Goal: Information Seeking & Learning: Learn about a topic

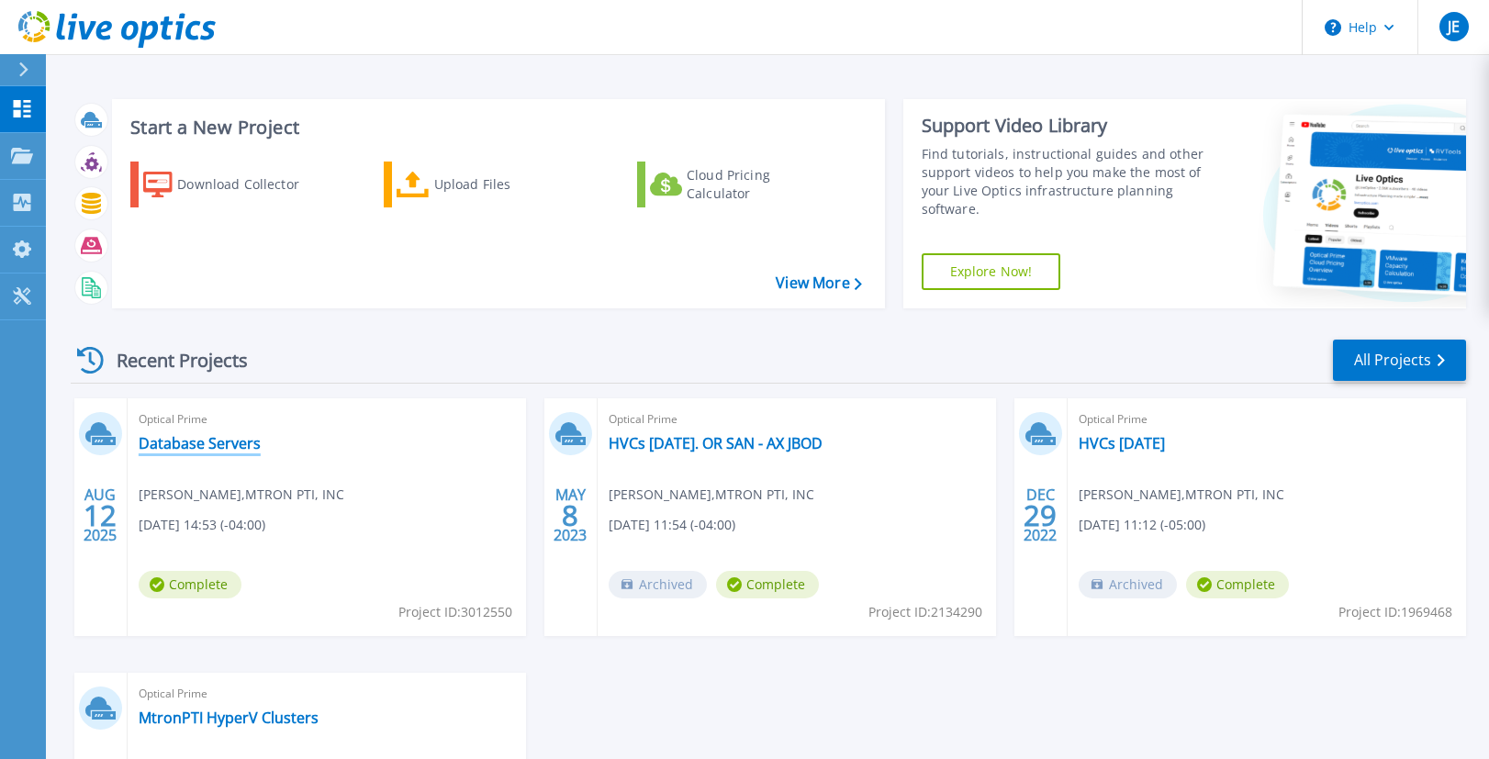
click at [180, 440] on link "Database Servers" at bounding box center [200, 443] width 122 height 18
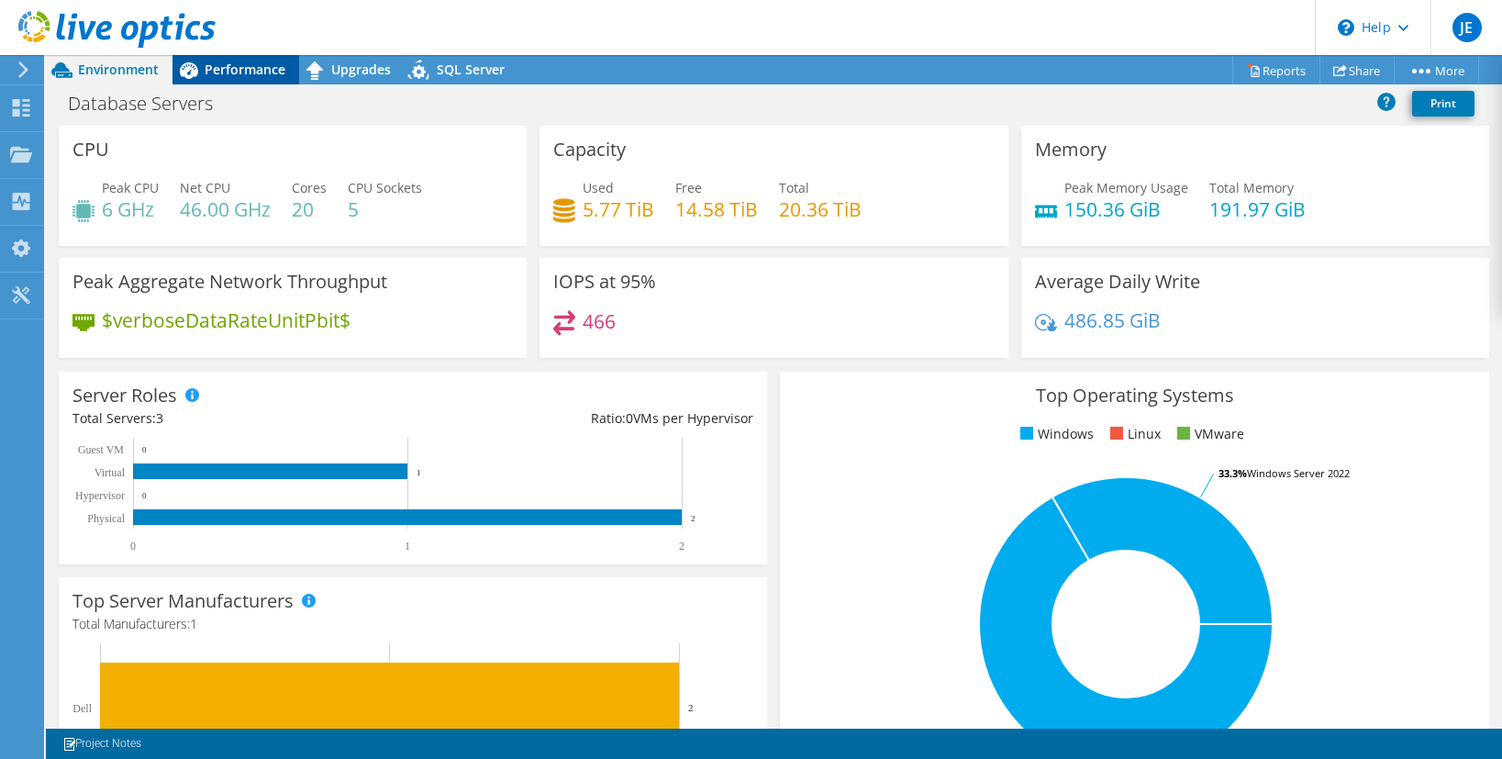
click at [227, 66] on span "Performance" at bounding box center [245, 69] width 81 height 17
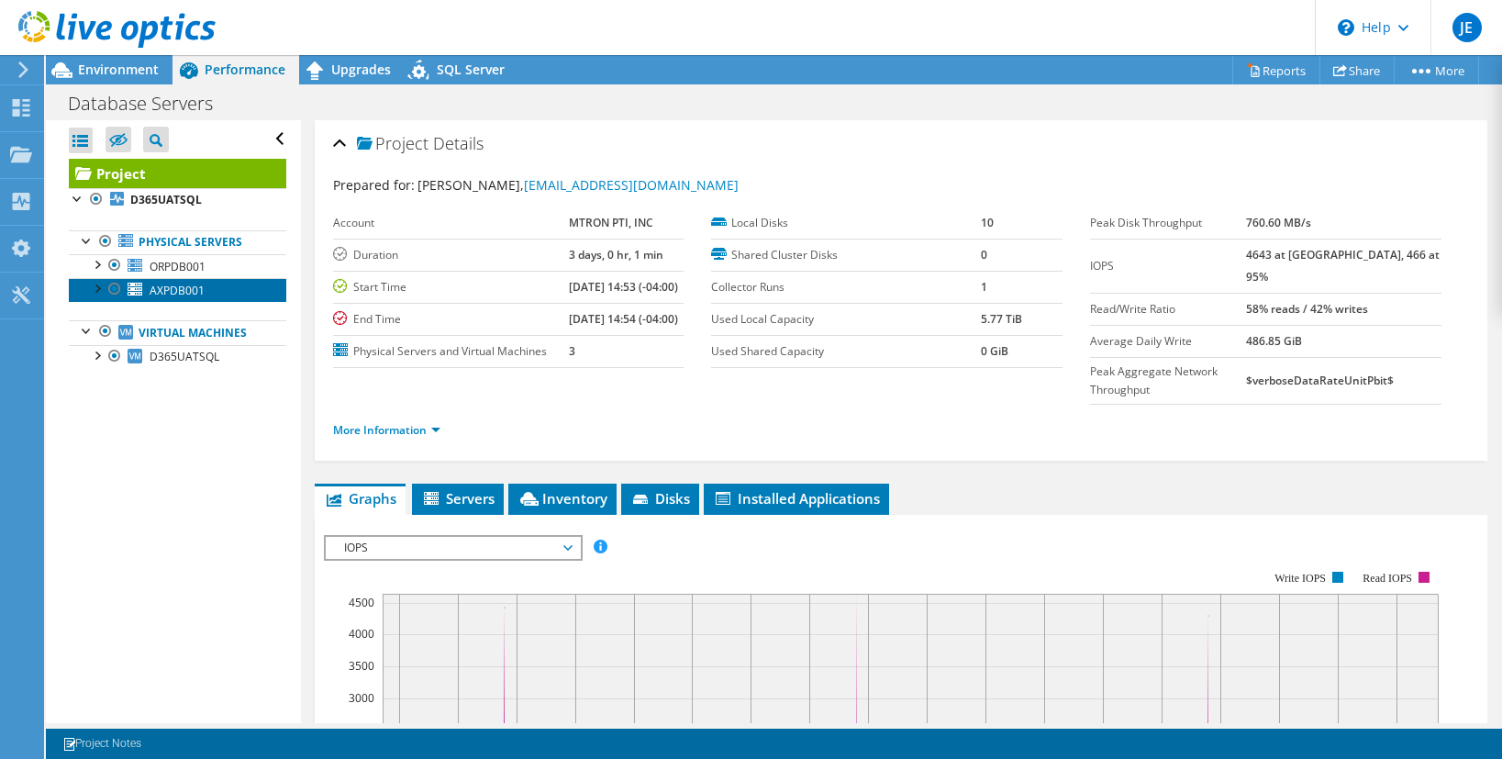
click at [173, 296] on span "AXPDB001" at bounding box center [177, 291] width 55 height 16
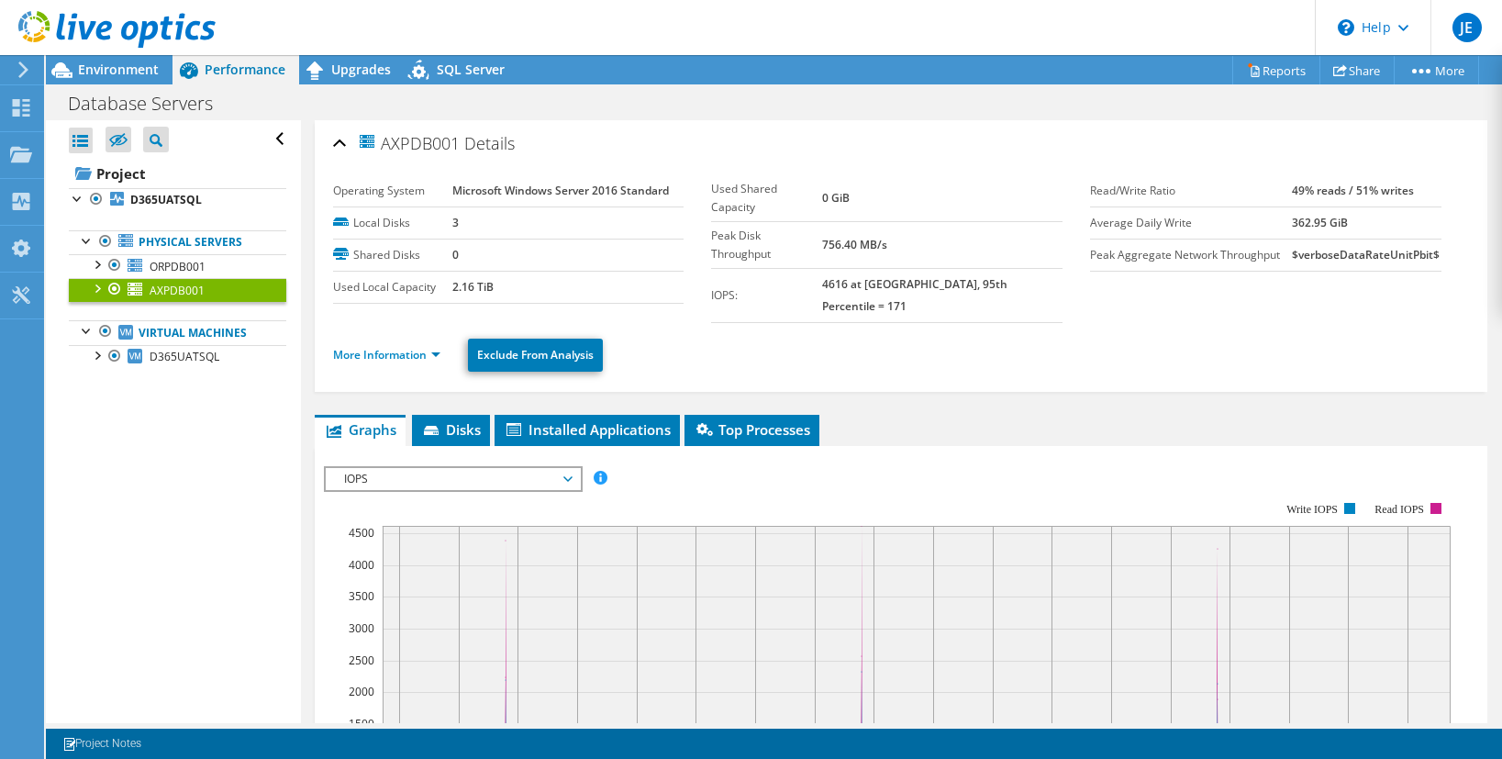
click at [530, 468] on span "IOPS" at bounding box center [453, 479] width 236 height 22
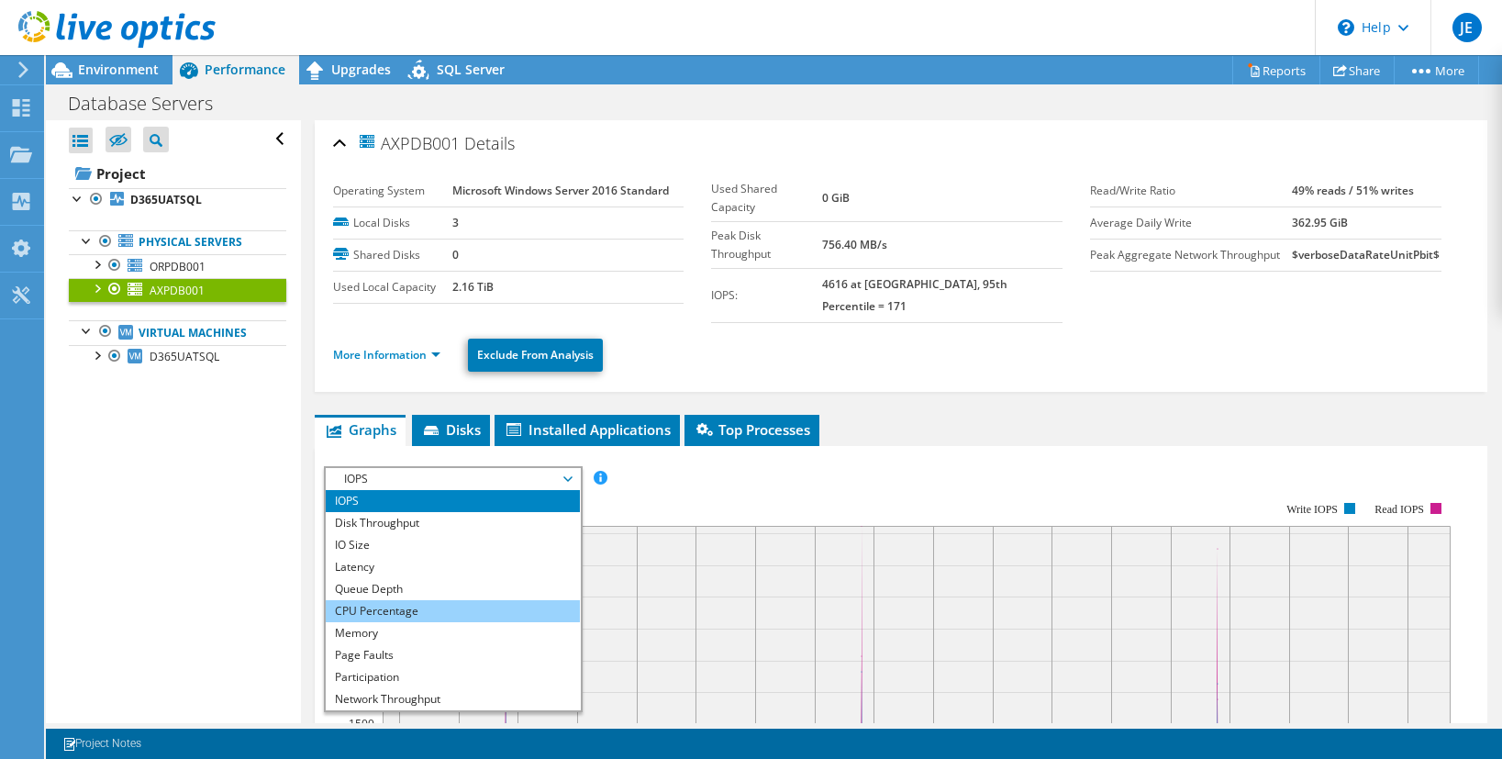
click at [420, 600] on li "CPU Percentage" at bounding box center [453, 611] width 254 height 22
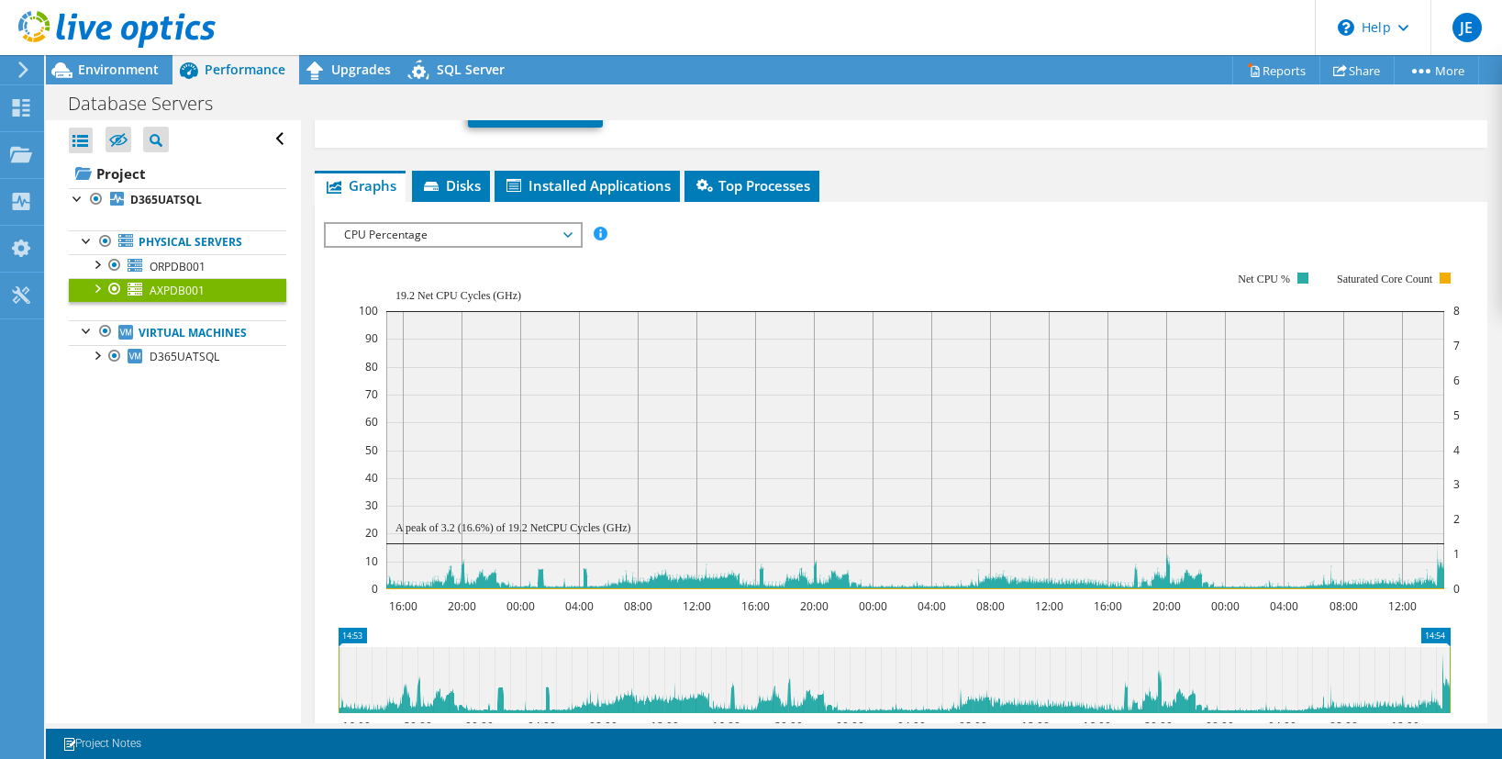
scroll to position [275, 0]
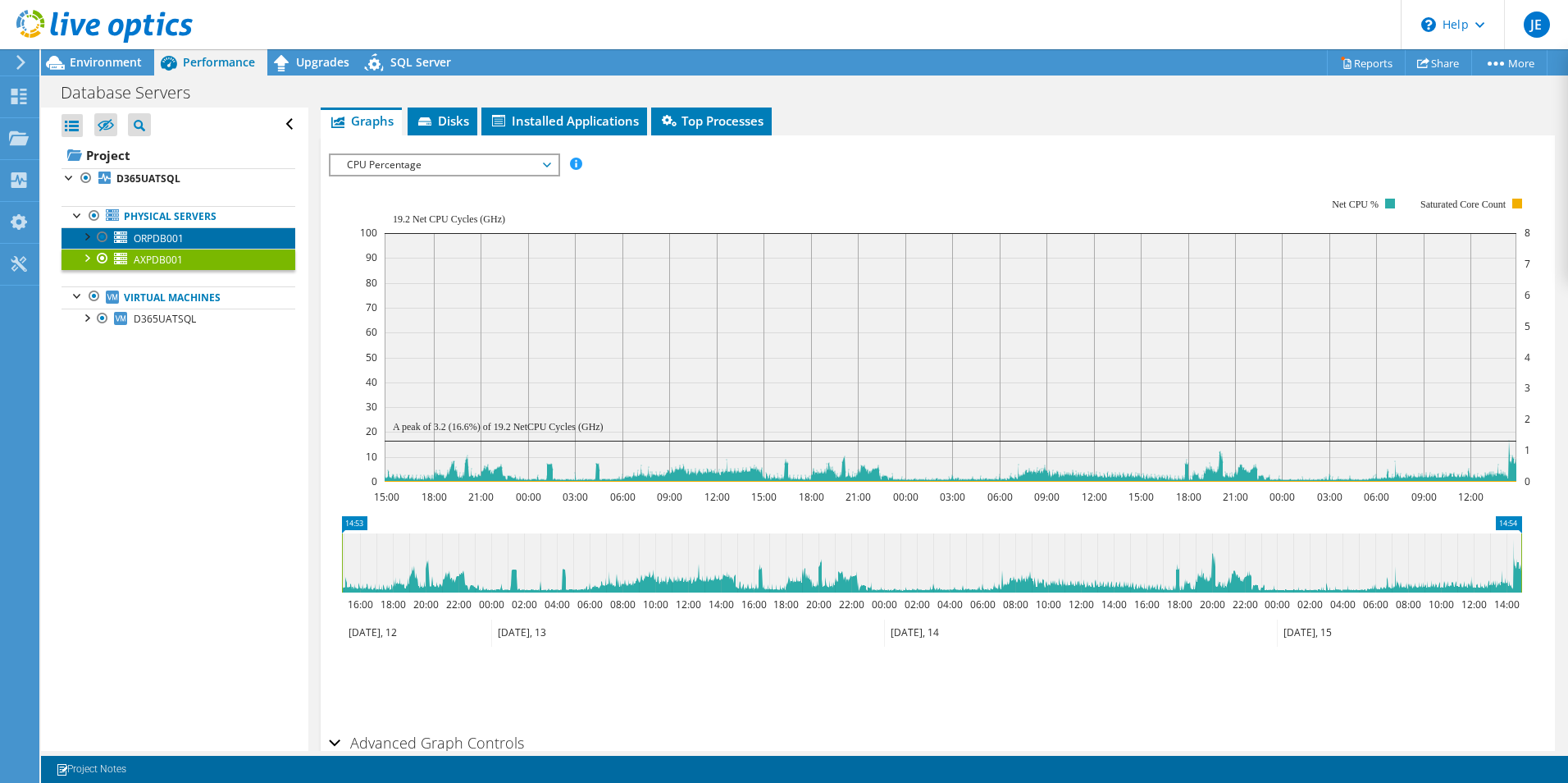
click at [175, 235] on span "ORPDB001" at bounding box center [159, 239] width 50 height 14
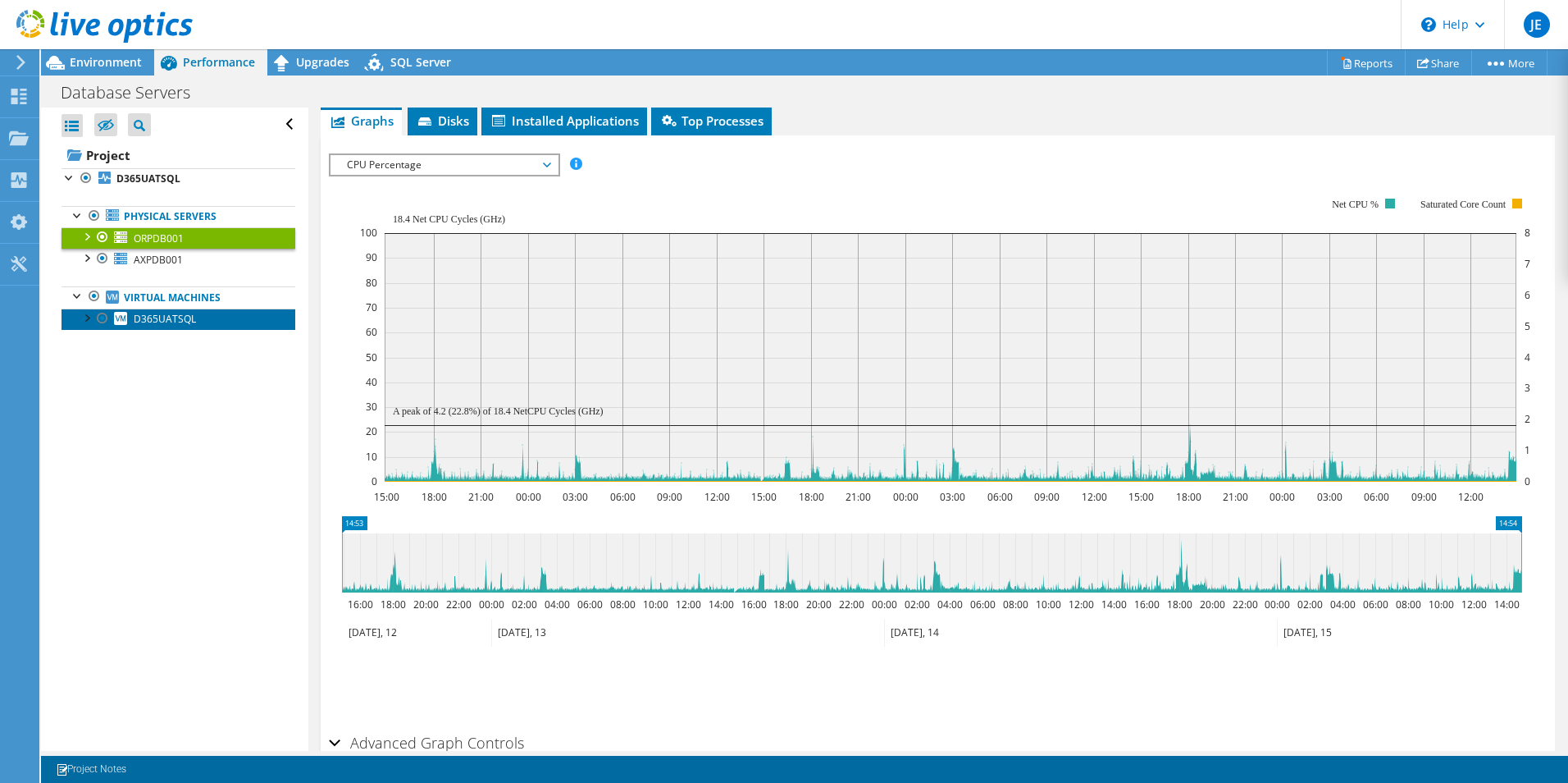
click at [175, 321] on span "D365UATSQL" at bounding box center [165, 319] width 63 height 14
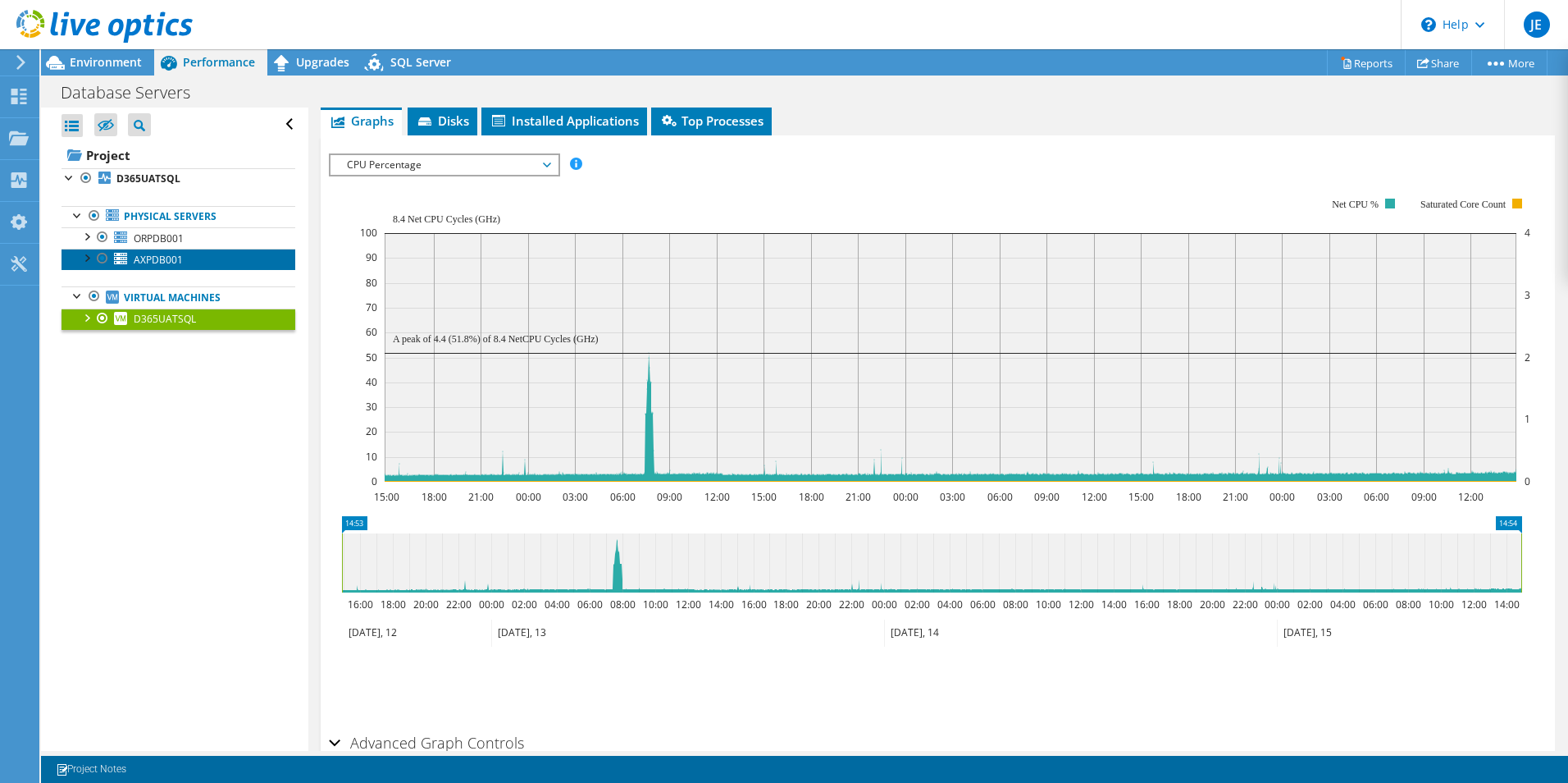
click at [165, 261] on span "AXPDB001" at bounding box center [158, 260] width 49 height 14
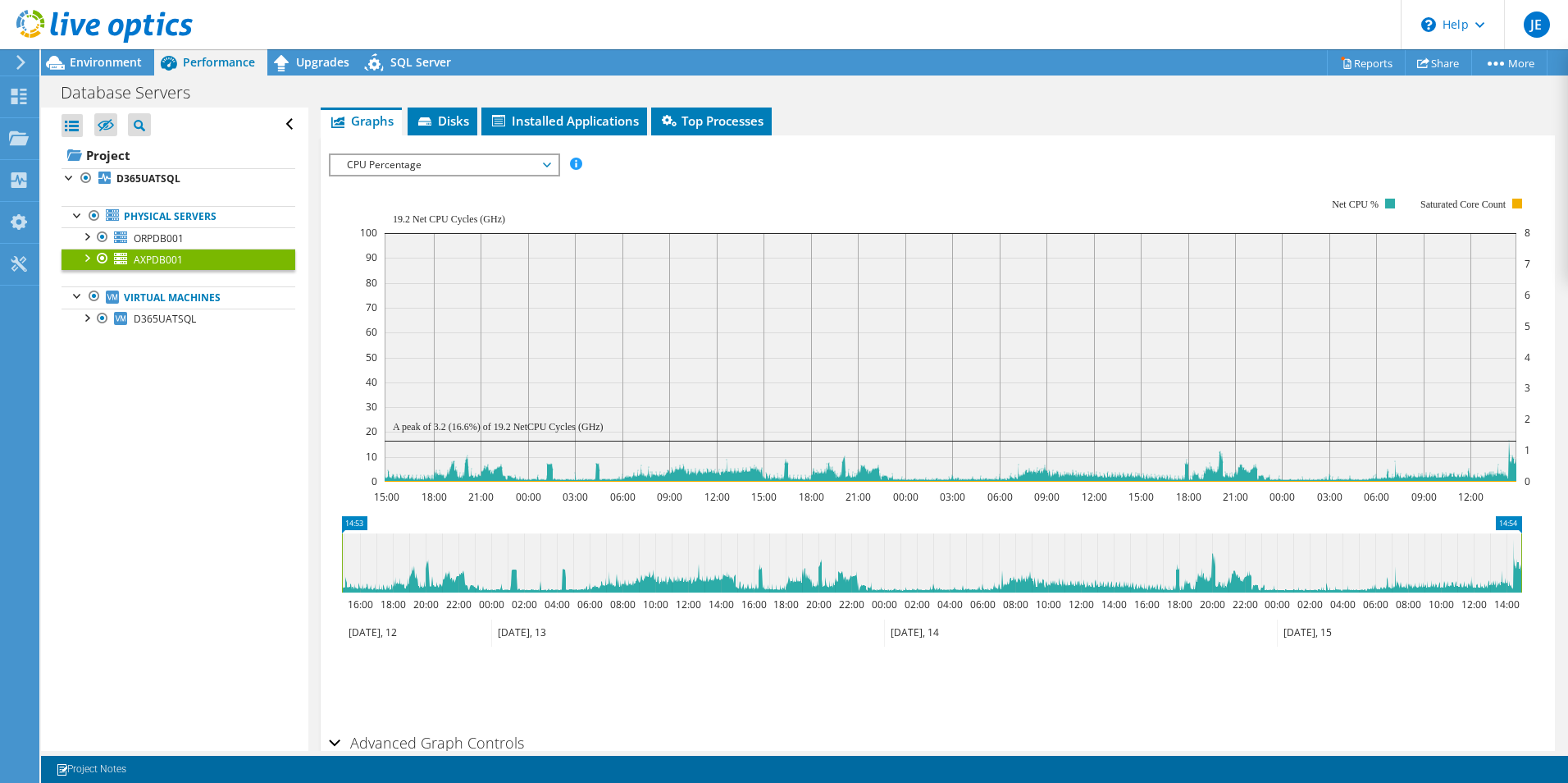
click at [547, 163] on span "CPU Percentage" at bounding box center [444, 164] width 211 height 20
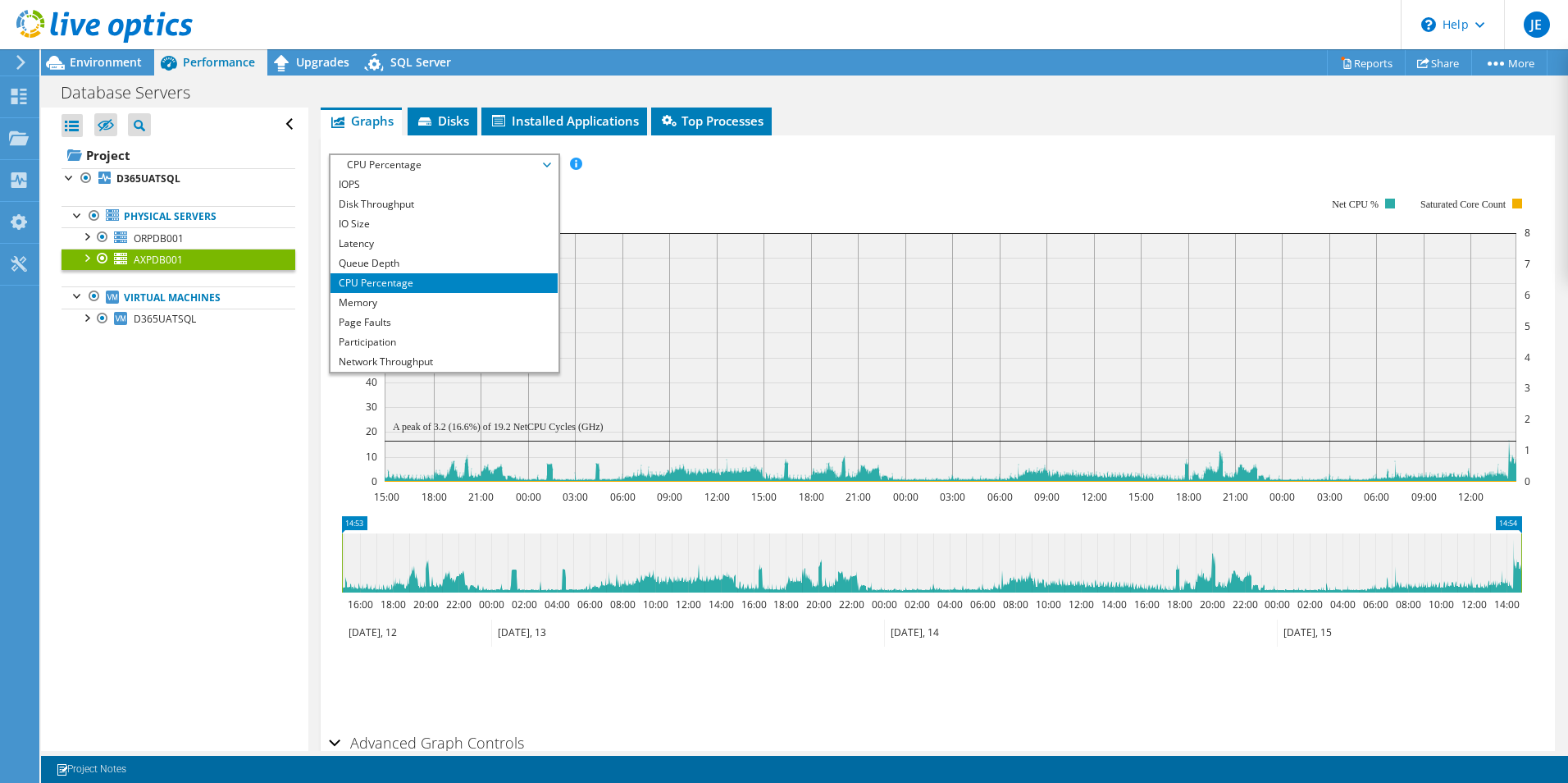
click at [693, 189] on rect at bounding box center [945, 339] width 1170 height 328
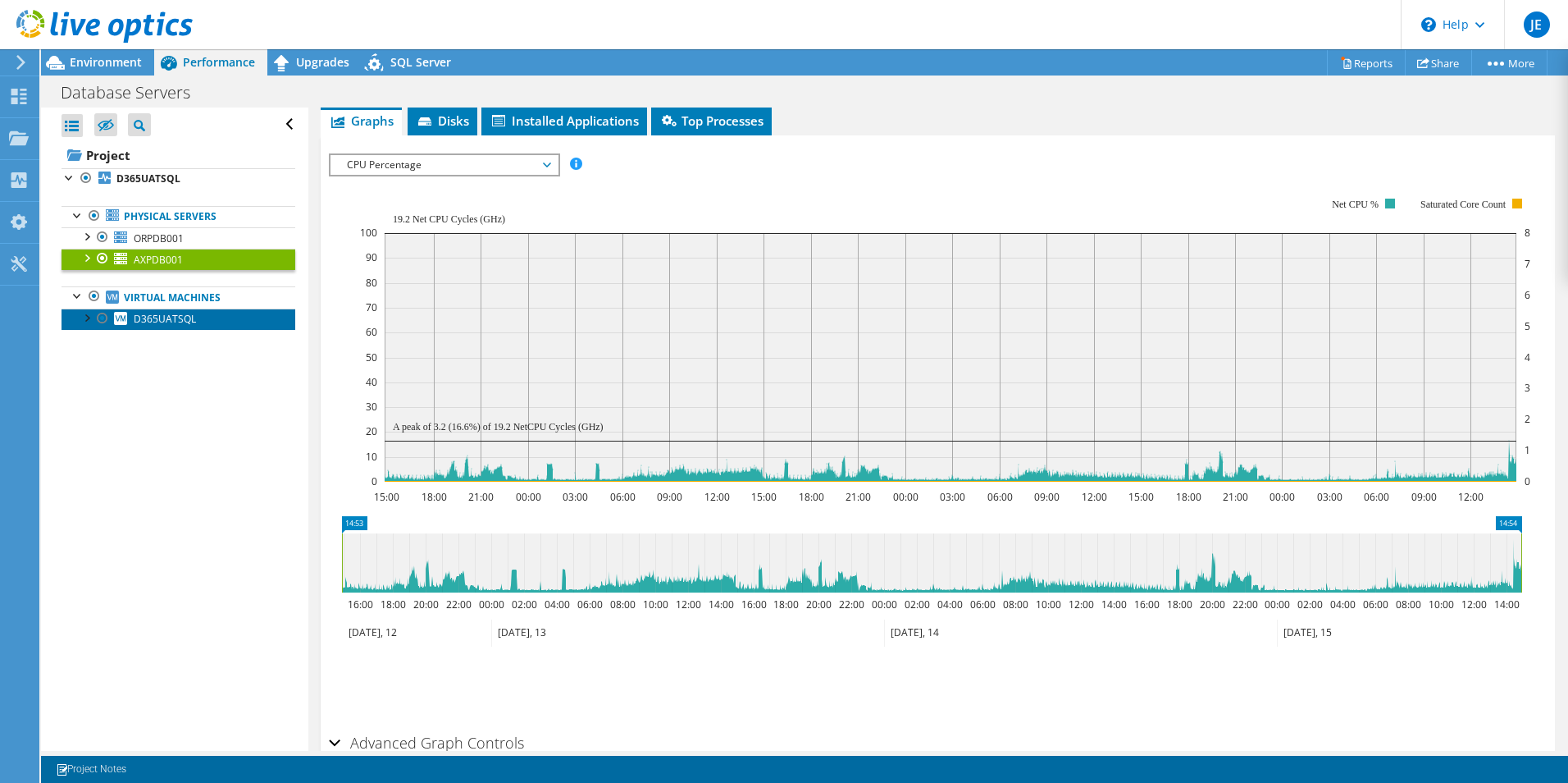
click at [184, 319] on span "D365UATSQL" at bounding box center [165, 319] width 63 height 14
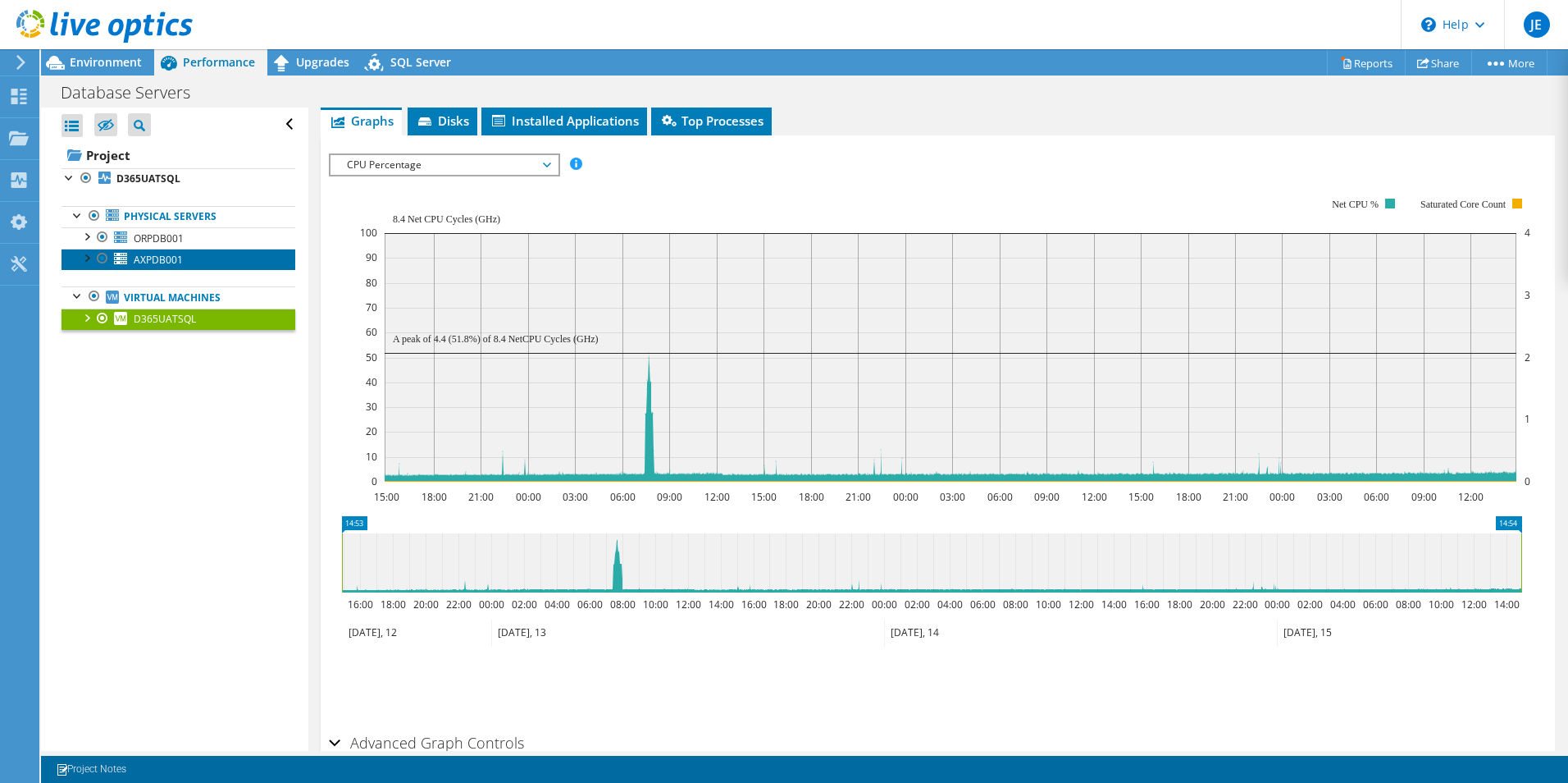
click at [166, 259] on span "AXPDB001" at bounding box center [158, 260] width 49 height 14
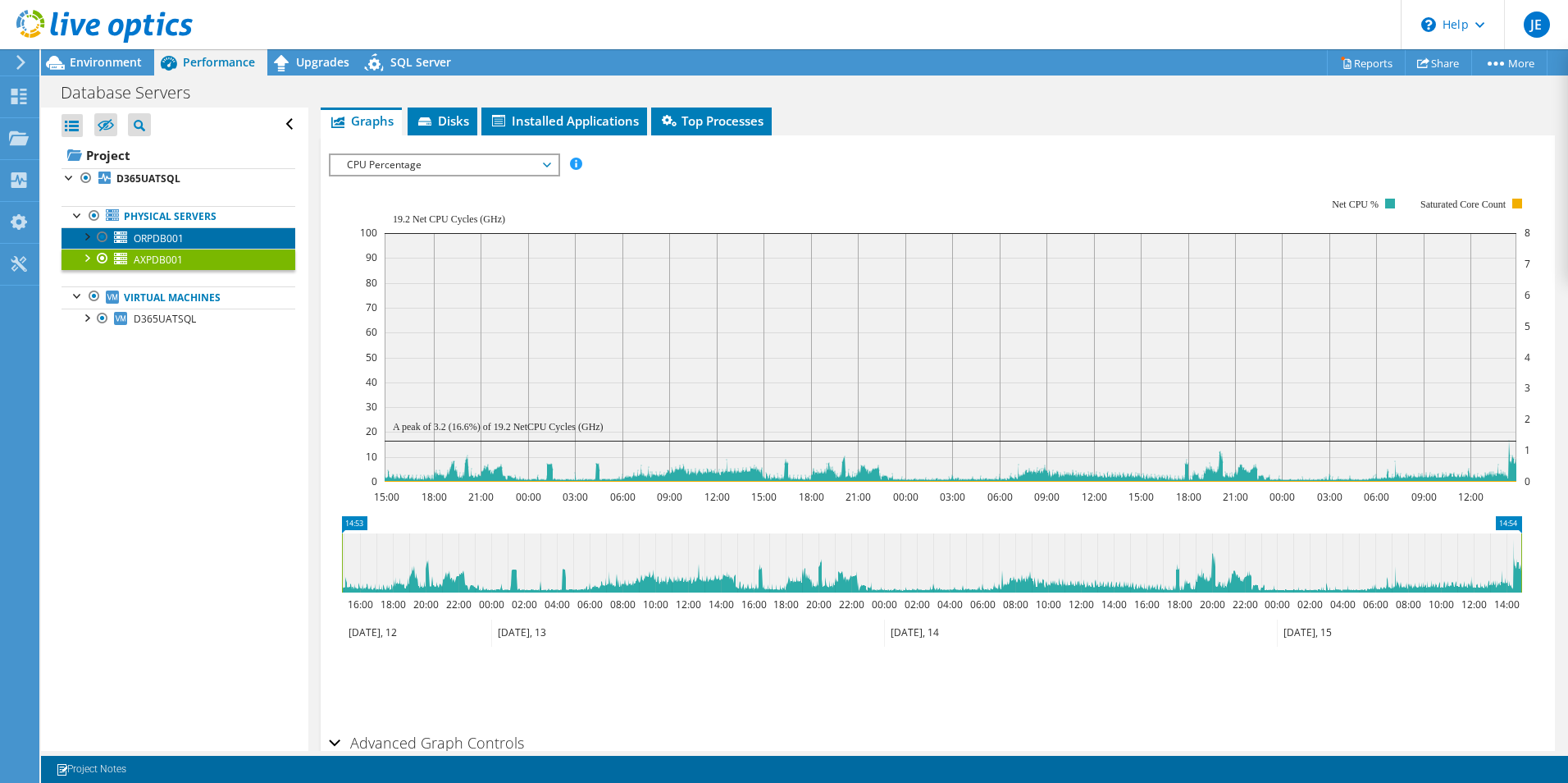
click at [172, 233] on span "ORPDB001" at bounding box center [159, 239] width 50 height 14
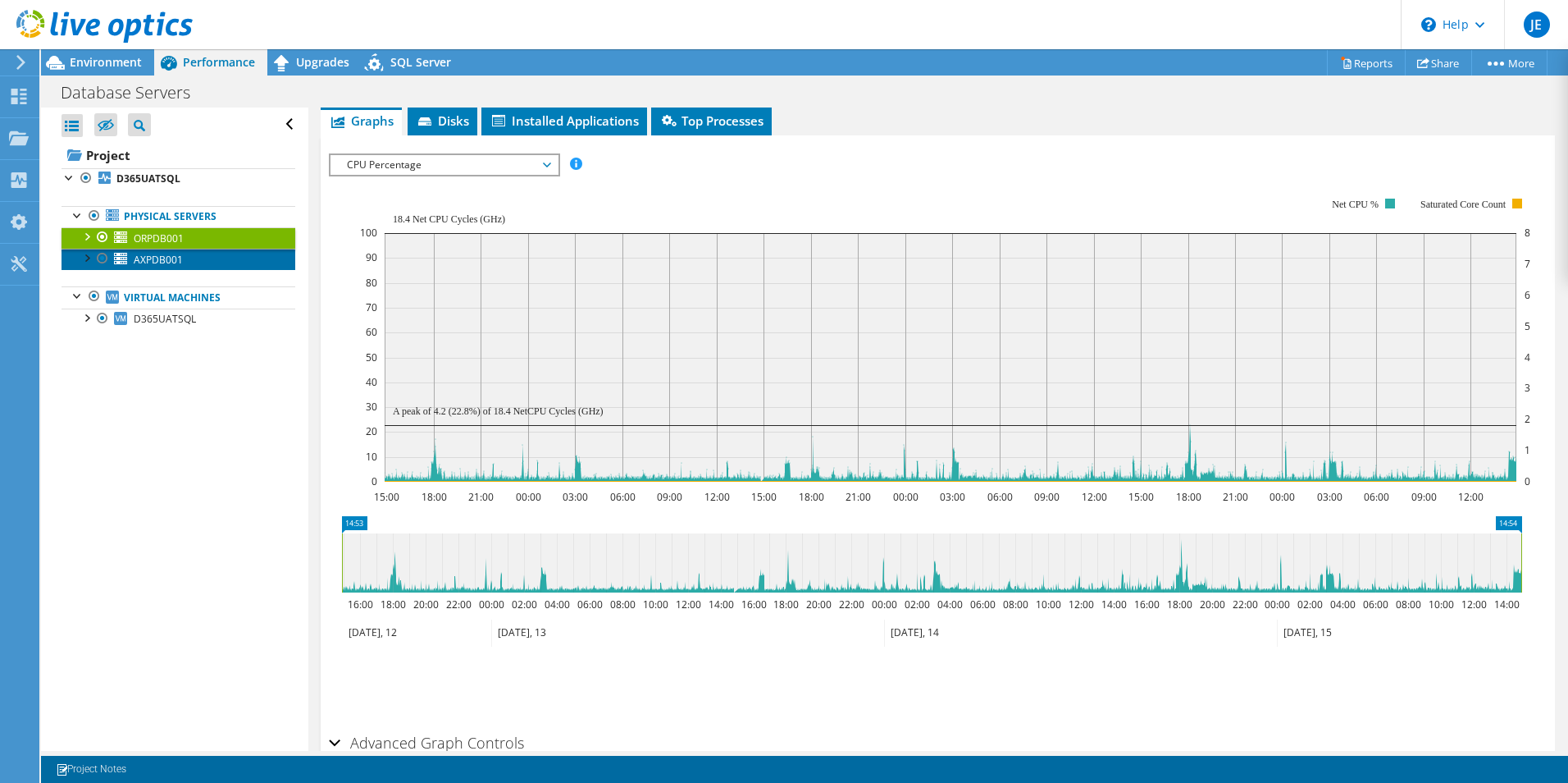
click at [162, 259] on span "AXPDB001" at bounding box center [158, 260] width 49 height 14
